Goal: Task Accomplishment & Management: Manage account settings

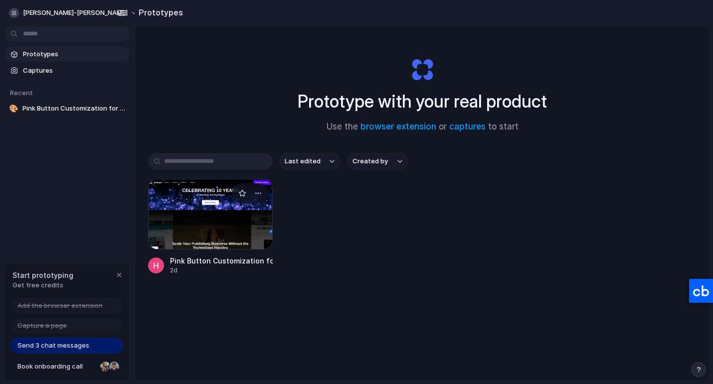
click at [207, 234] on div at bounding box center [210, 214] width 125 height 71
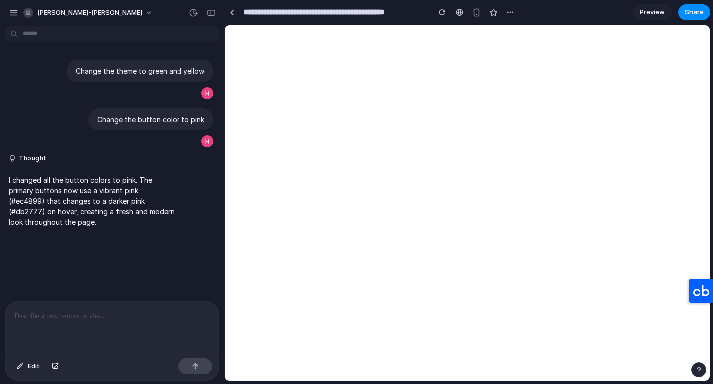
click at [145, 338] on div at bounding box center [111, 328] width 213 height 53
click at [9, 11] on div "button" at bounding box center [13, 12] width 9 height 9
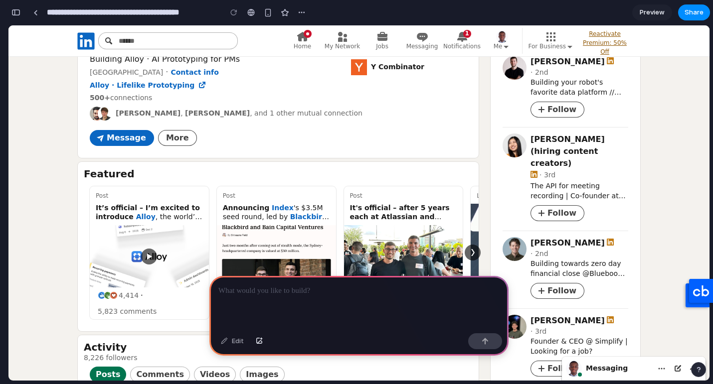
scroll to position [157, 0]
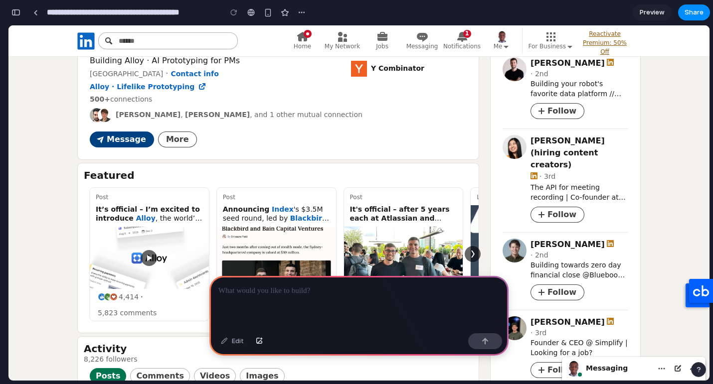
click at [115, 138] on span "Message" at bounding box center [126, 140] width 39 height 10
click at [90, 132] on button "Message" at bounding box center [122, 140] width 64 height 16
click at [265, 295] on p at bounding box center [358, 291] width 281 height 12
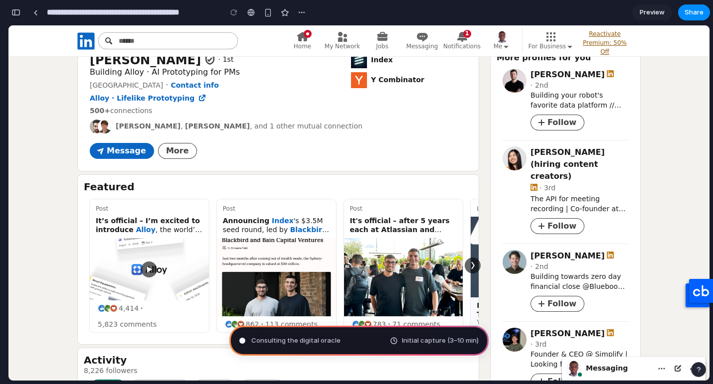
scroll to position [110, 0]
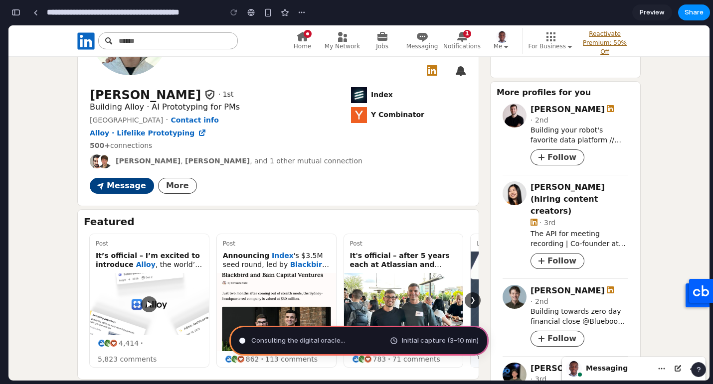
click at [113, 182] on span "Message" at bounding box center [126, 186] width 39 height 10
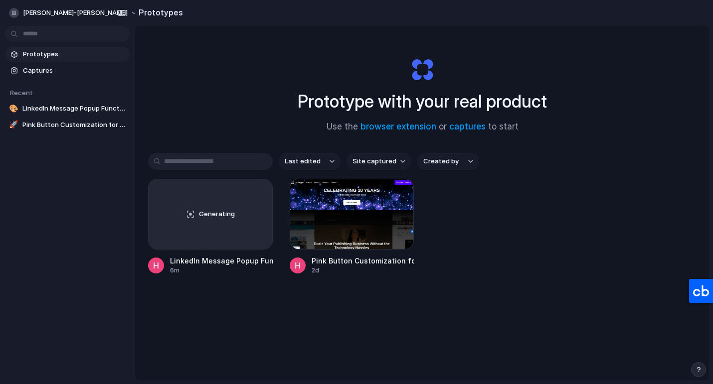
click at [77, 51] on span "Prototypes" at bounding box center [74, 54] width 103 height 10
click at [63, 10] on span "[PERSON_NAME]-[PERSON_NAME]" at bounding box center [75, 13] width 105 height 10
click at [51, 34] on li "Settings" at bounding box center [48, 35] width 83 height 16
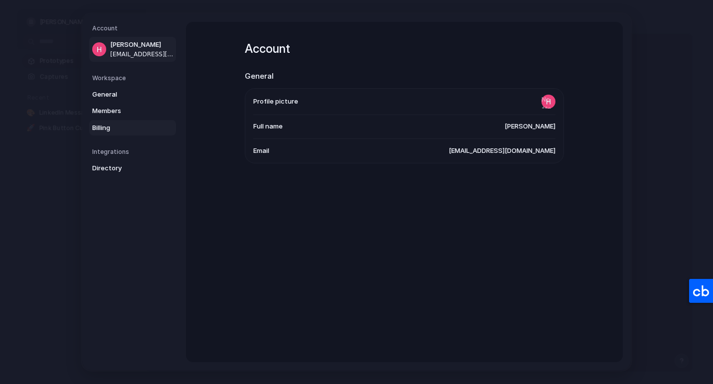
click at [116, 120] on link "Billing" at bounding box center [132, 128] width 87 height 16
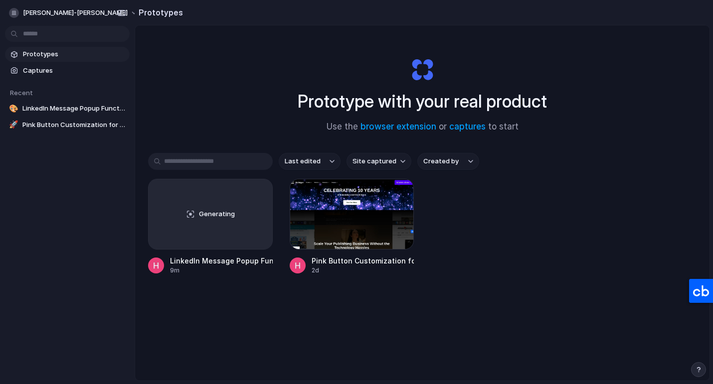
click at [374, 156] on button "Site captured" at bounding box center [378, 161] width 65 height 17
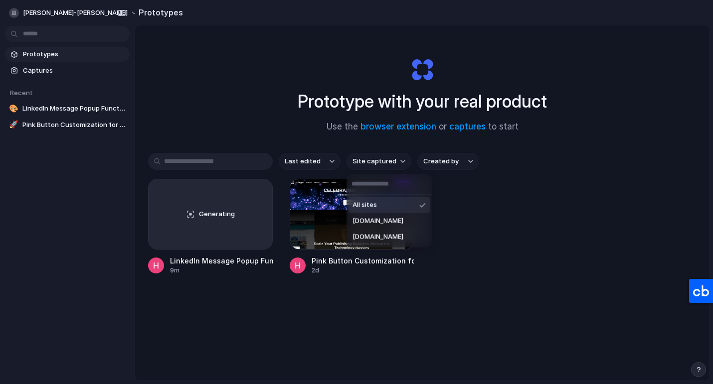
click at [66, 14] on div "All sites [DOMAIN_NAME] [DOMAIN_NAME]" at bounding box center [356, 192] width 713 height 384
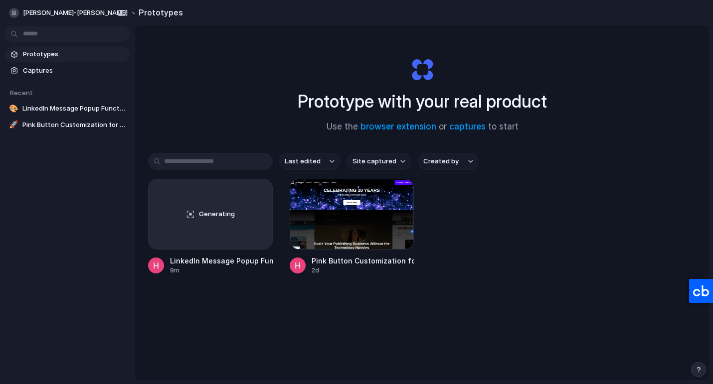
click at [66, 14] on button "[PERSON_NAME]-[PERSON_NAME]" at bounding box center [74, 13] width 138 height 16
click at [182, 44] on div "Settings Invite members Change theme Sign out" at bounding box center [356, 192] width 713 height 384
